Goal: Transaction & Acquisition: Subscribe to service/newsletter

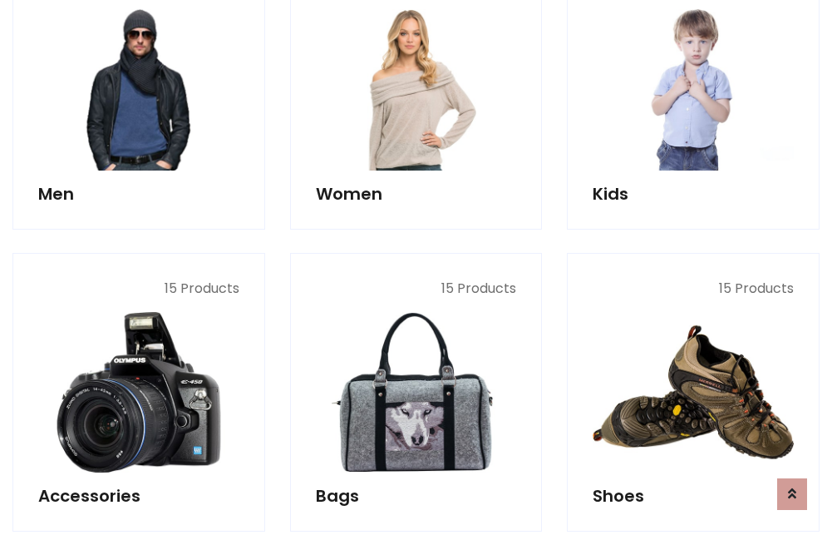
scroll to position [1206, 0]
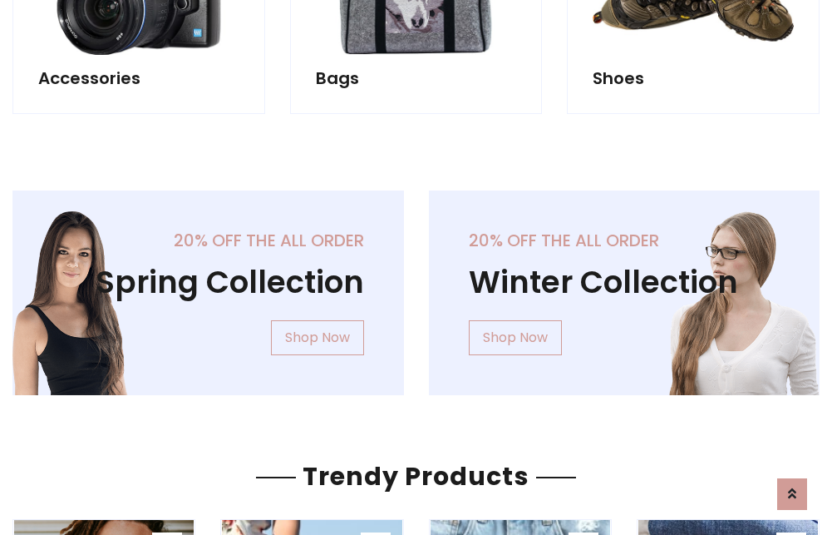
click at [416, 286] on div "20% off the all order Winter Collection Shop Now" at bounding box center [624, 305] width 416 height 231
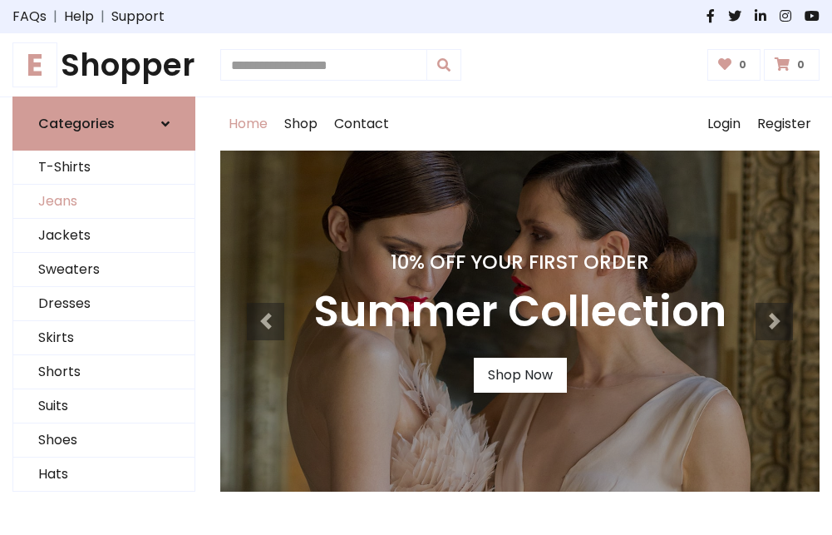
click at [104, 202] on link "Jeans" at bounding box center [103, 202] width 181 height 34
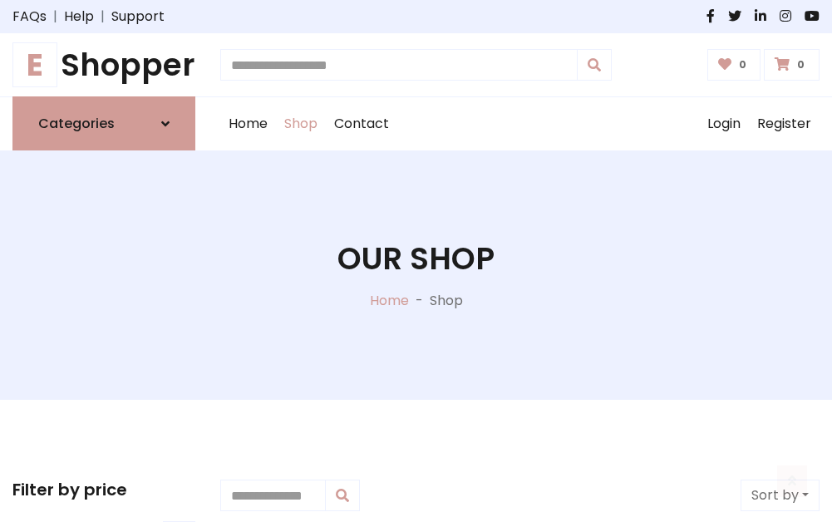
scroll to position [525, 0]
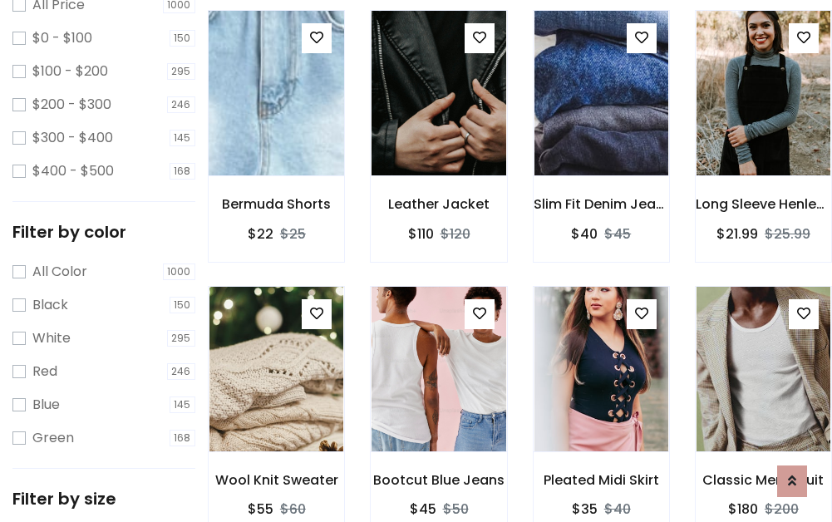
click at [276, 130] on img at bounding box center [276, 93] width 160 height 399
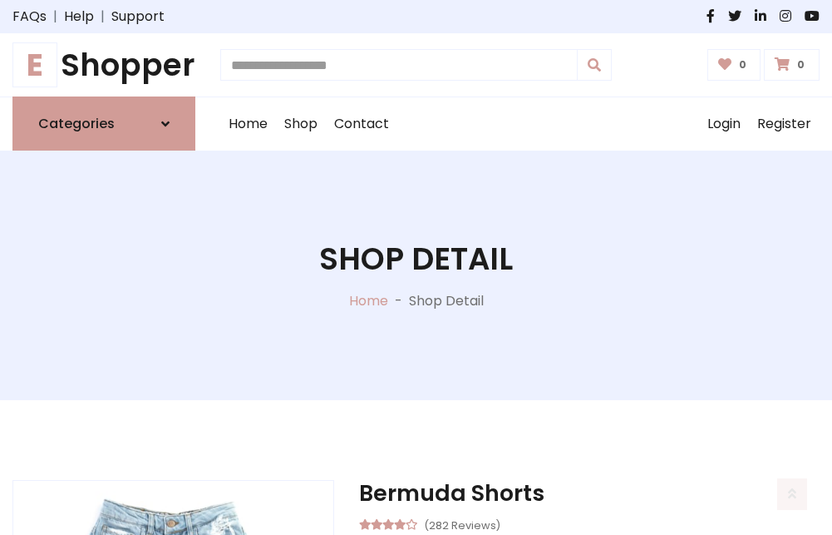
scroll to position [179, 0]
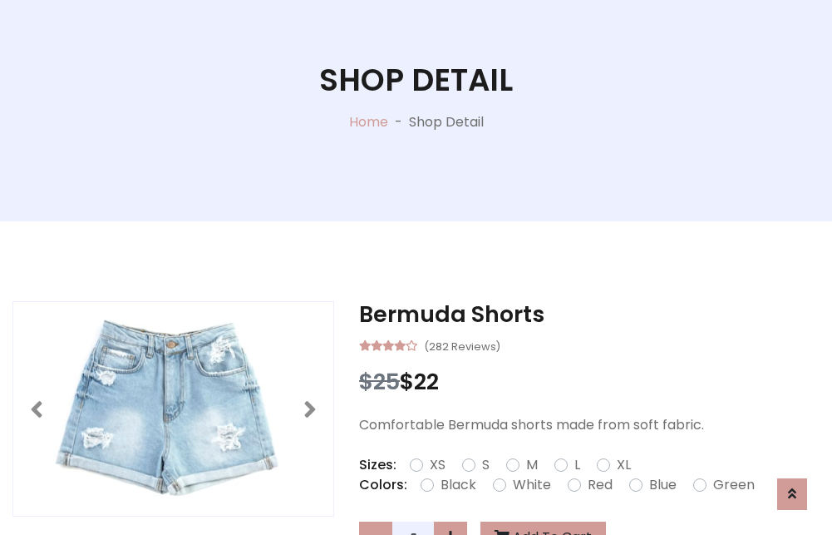
click at [598, 485] on label "Red" at bounding box center [600, 485] width 25 height 20
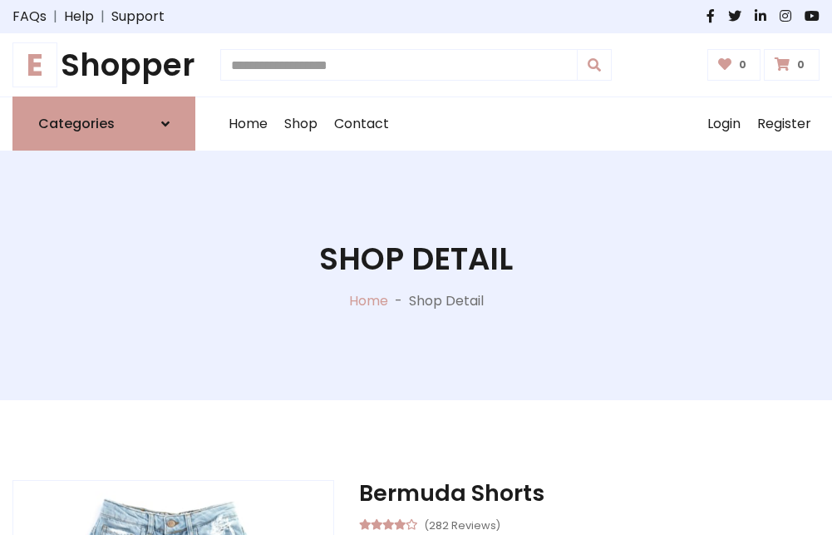
scroll to position [179, 0]
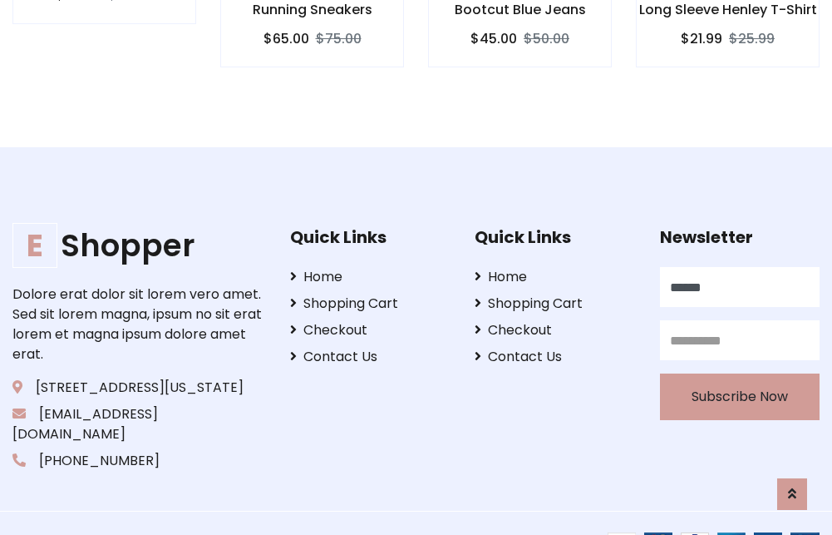
scroll to position [1642, 0]
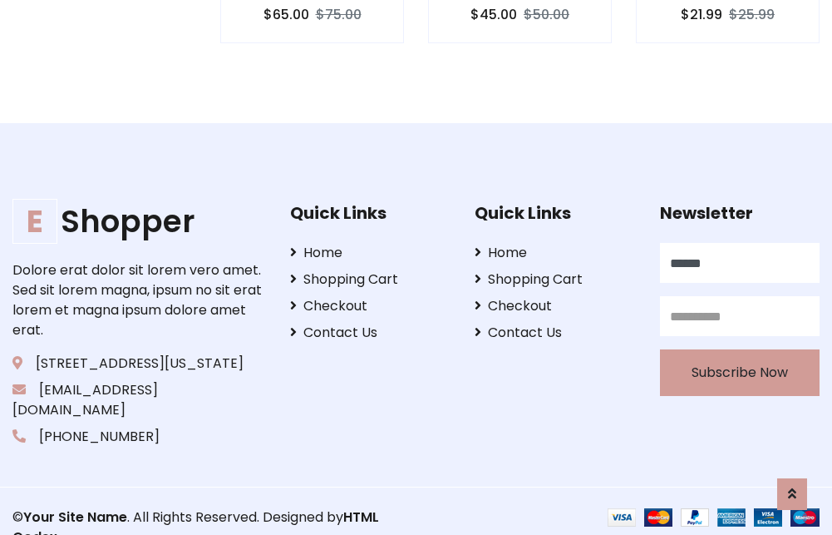
type input "******"
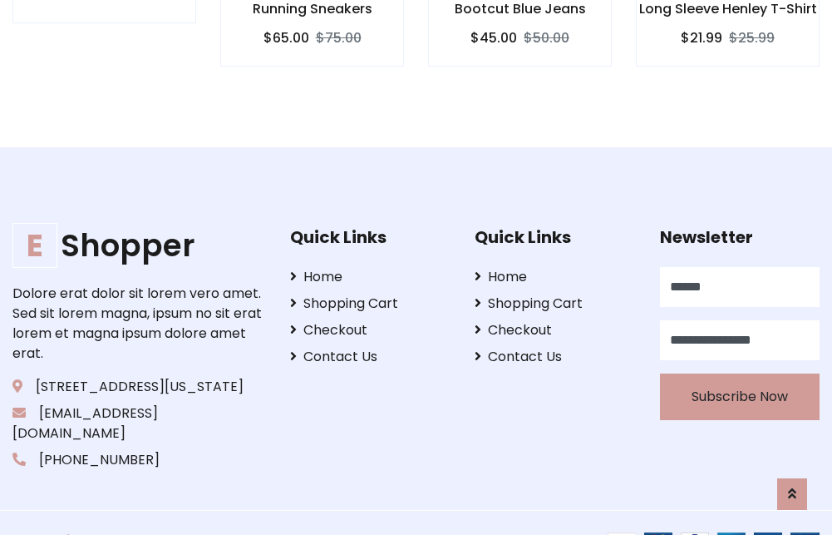
scroll to position [0, 5]
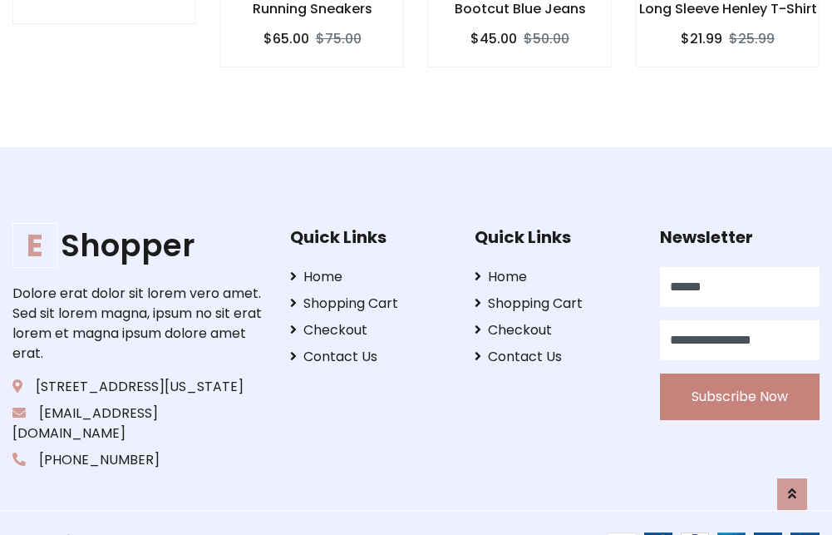
type input "**********"
click at [739, 377] on button "Subscribe Now" at bounding box center [740, 396] width 160 height 47
